Goal: Task Accomplishment & Management: Manage account settings

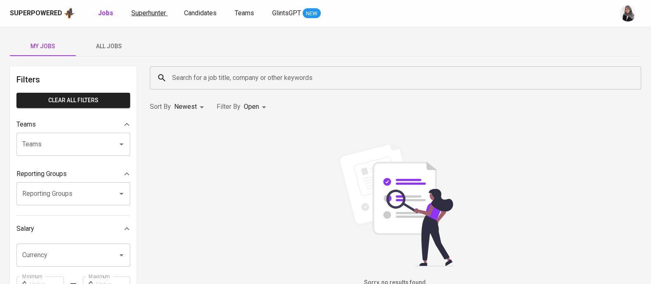
click at [136, 11] on span "Superhunter" at bounding box center [148, 13] width 35 height 8
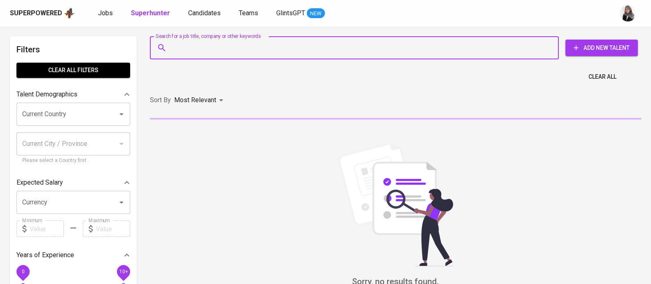
click at [236, 41] on input "Search for a job title, company or other keywords" at bounding box center [356, 48] width 373 height 16
paste input "[EMAIL_ADDRESS][DOMAIN_NAME] |"
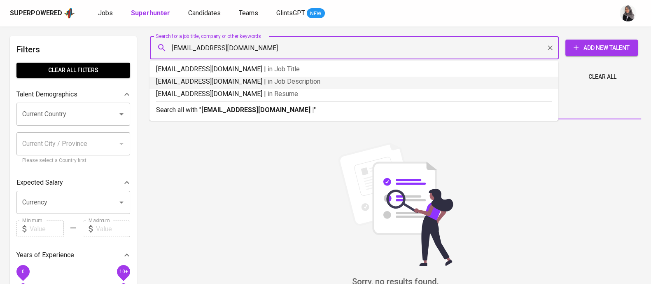
type input "[EMAIL_ADDRESS][DOMAIN_NAME]"
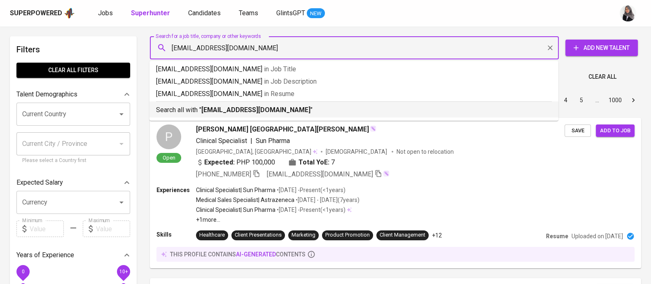
click at [277, 110] on b "[EMAIL_ADDRESS][DOMAIN_NAME]" at bounding box center [255, 110] width 109 height 8
click at [277, 110] on div "Sort By Most Relevant MOST_RELEVANT 1 2 3 4 5 … 1000" at bounding box center [395, 100] width 501 height 25
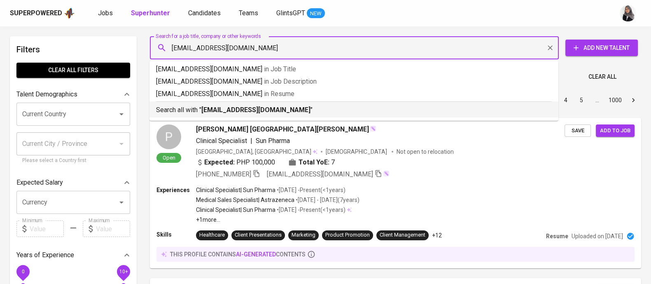
click at [277, 110] on div "Sort By Most Relevant MOST_RELEVANT 1 2 3 4 5 … 1000" at bounding box center [395, 100] width 501 height 25
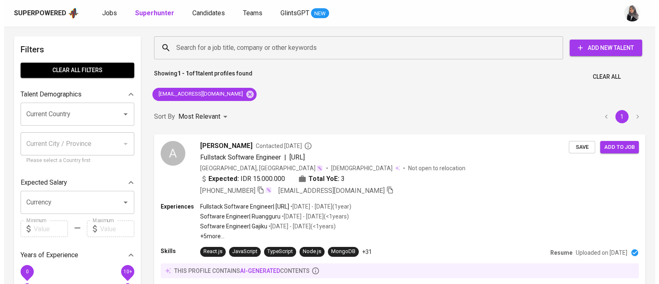
scroll to position [1, 0]
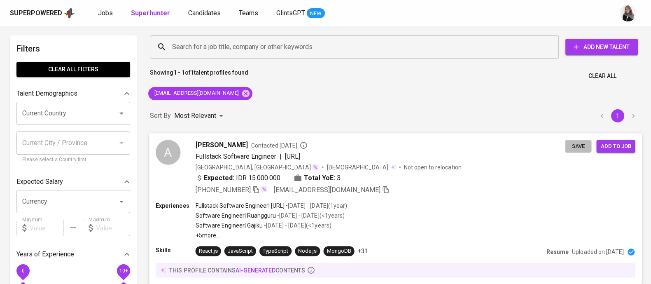
click at [573, 145] on span "Save" at bounding box center [578, 145] width 18 height 9
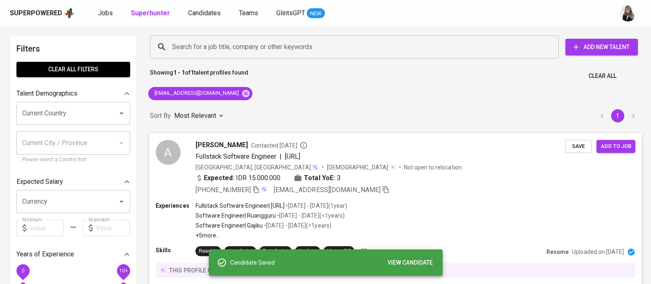
click at [454, 156] on div "Fullstack Software Engineer | [URL]" at bounding box center [381, 156] width 370 height 10
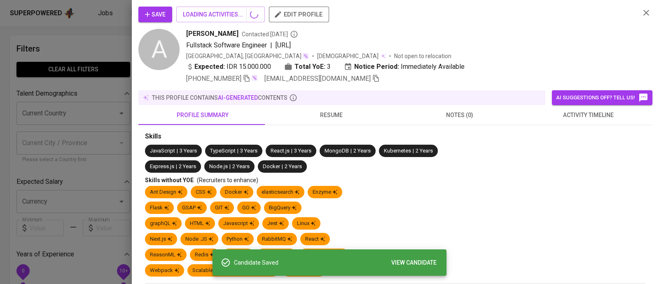
click at [566, 119] on span "activity timeline" at bounding box center [588, 115] width 119 height 10
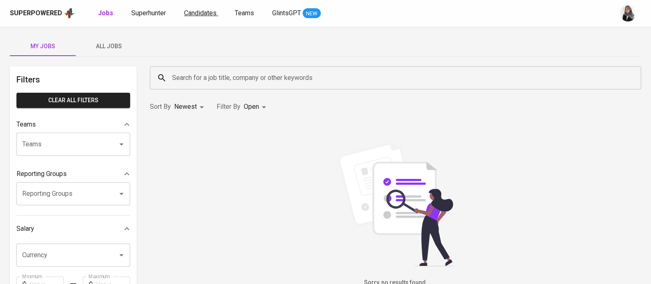
click at [199, 15] on span "Candidates" at bounding box center [200, 13] width 33 height 8
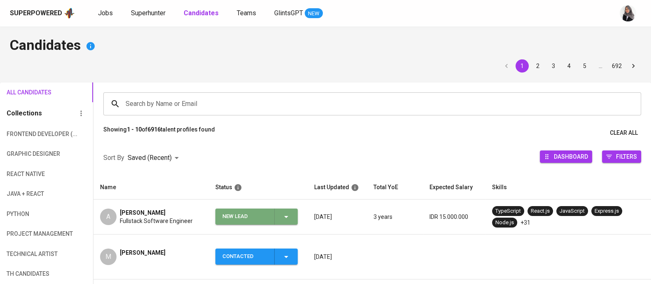
click at [294, 217] on span "New Lead" at bounding box center [257, 216] width 76 height 16
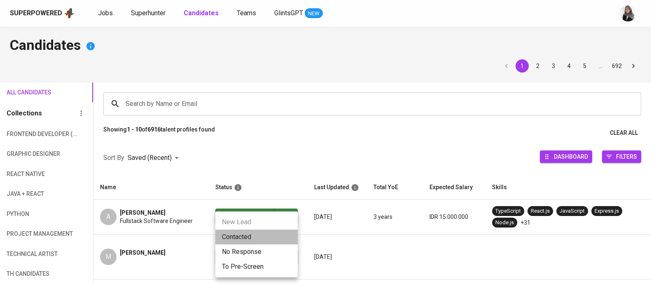
click at [267, 234] on li "Contacted" at bounding box center [256, 236] width 82 height 15
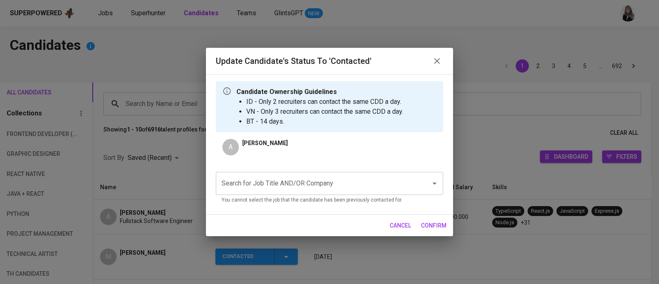
click at [557, 50] on div "Update Candidate's Status to 'Contacted' Candidate Ownership Guidelines ID - On…" at bounding box center [329, 142] width 659 height 284
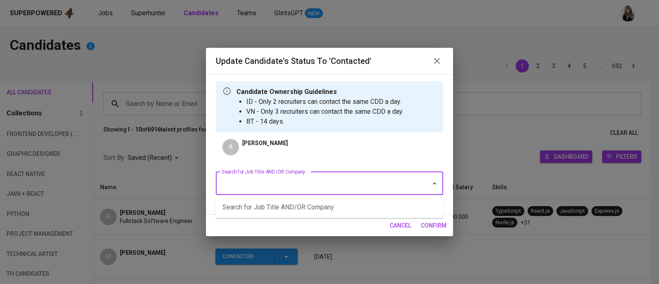
click at [319, 178] on input "Search for Job Title AND/OR Company" at bounding box center [318, 183] width 197 height 16
type input "web"
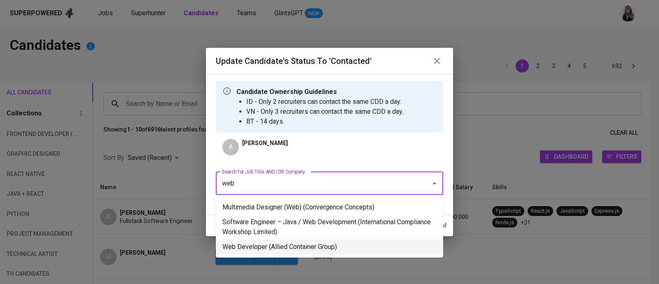
click at [367, 243] on li "Web Developer (Allied Container Group)" at bounding box center [329, 246] width 227 height 15
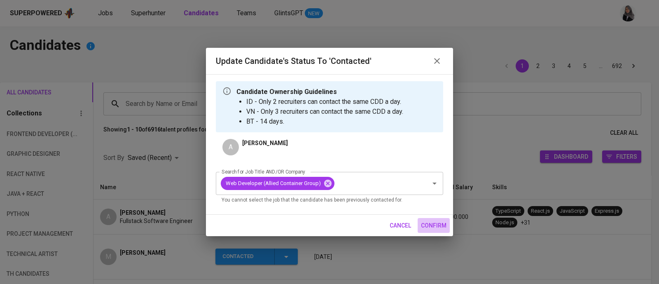
click at [437, 219] on button "confirm" at bounding box center [434, 225] width 32 height 15
